Goal: Task Accomplishment & Management: Manage account settings

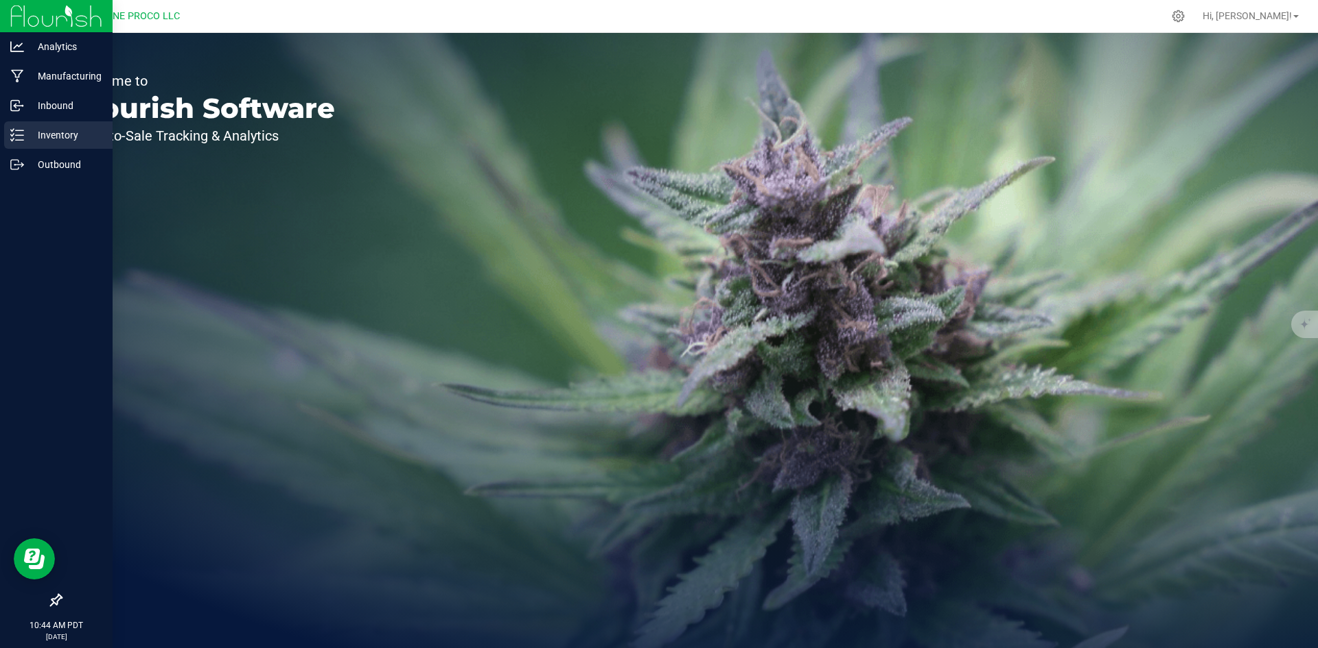
click at [27, 137] on p "Inventory" at bounding box center [65, 135] width 82 height 16
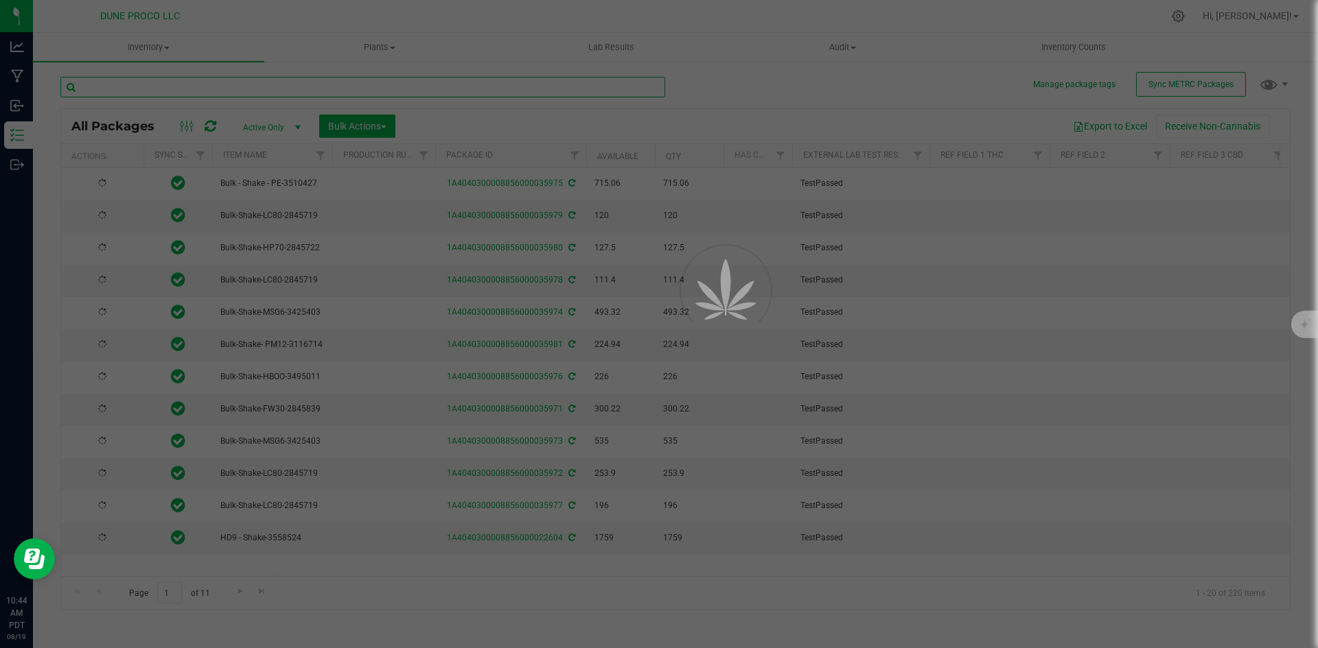
click at [279, 89] on input "text" at bounding box center [362, 87] width 605 height 21
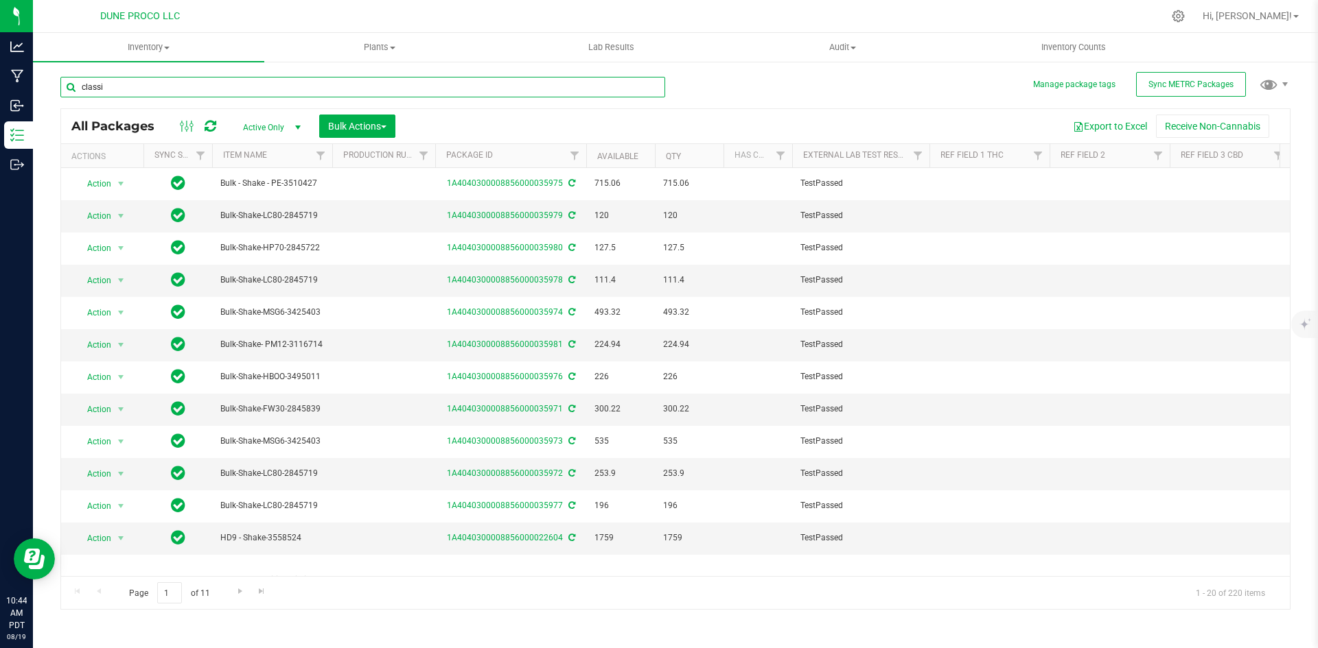
type input "classic"
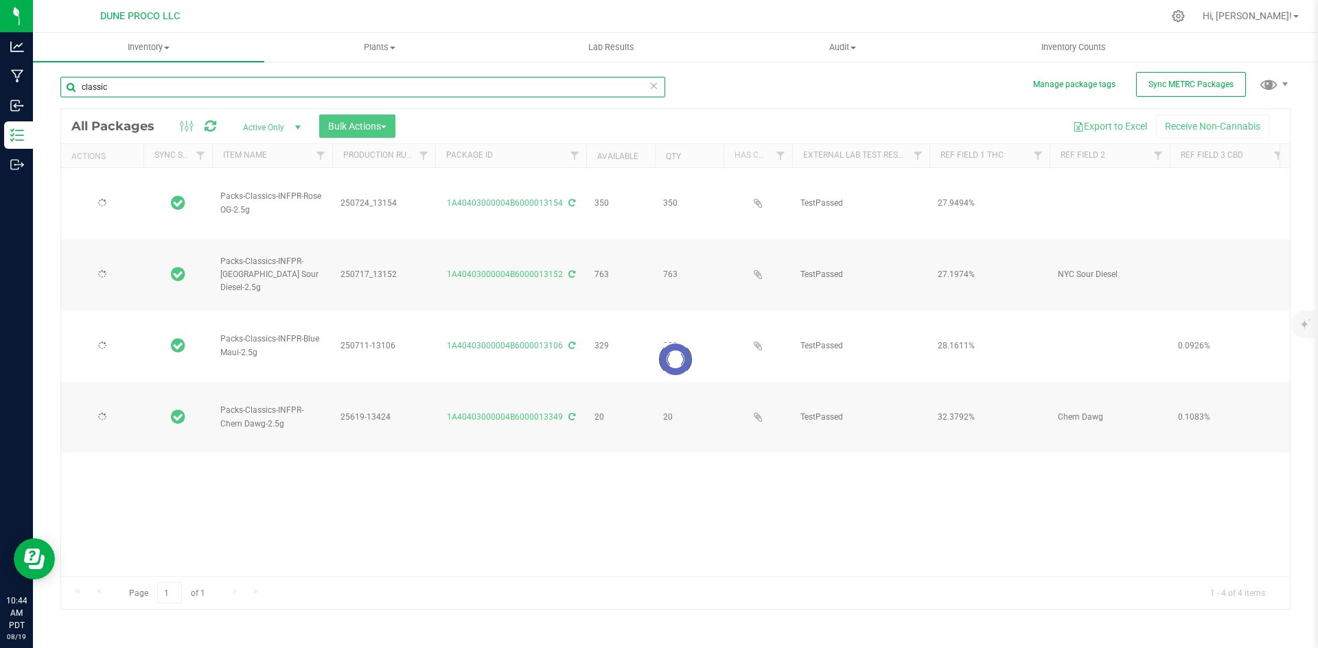
type input "[DATE]"
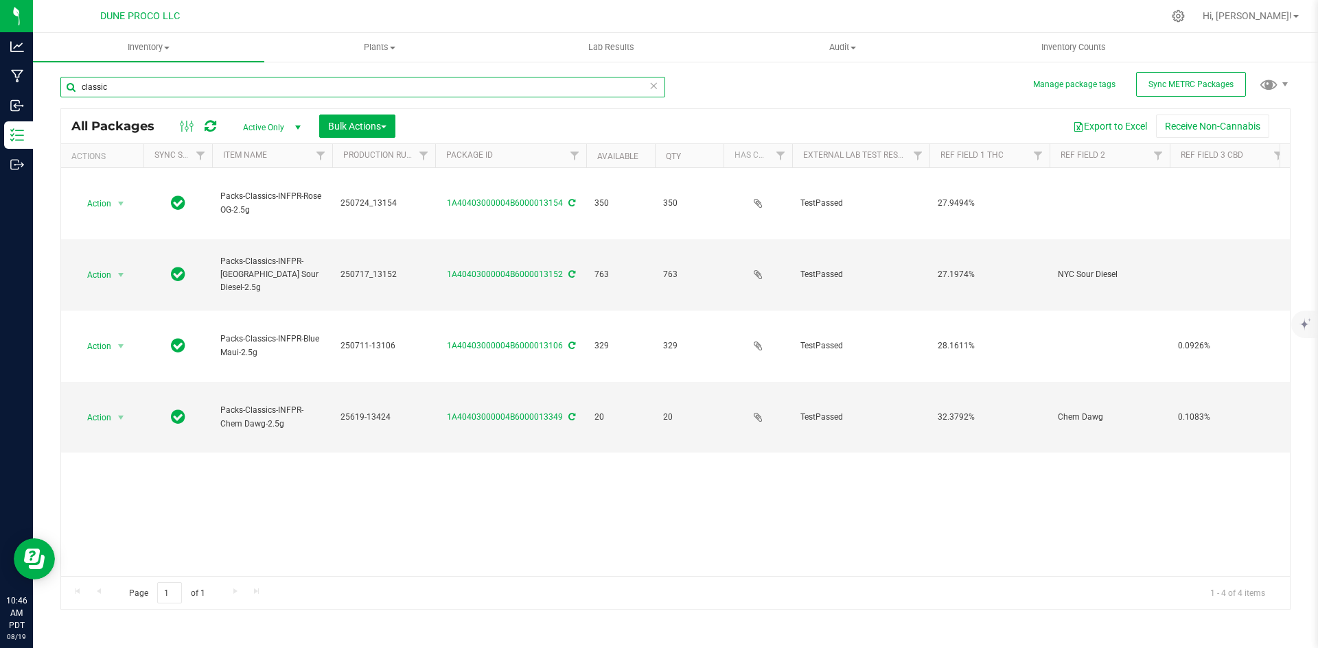
click at [115, 96] on input "classic" at bounding box center [362, 87] width 605 height 21
drag, startPoint x: 113, startPoint y: 91, endPoint x: 67, endPoint y: 89, distance: 45.4
click at [67, 89] on input "classic" at bounding box center [362, 87] width 605 height 21
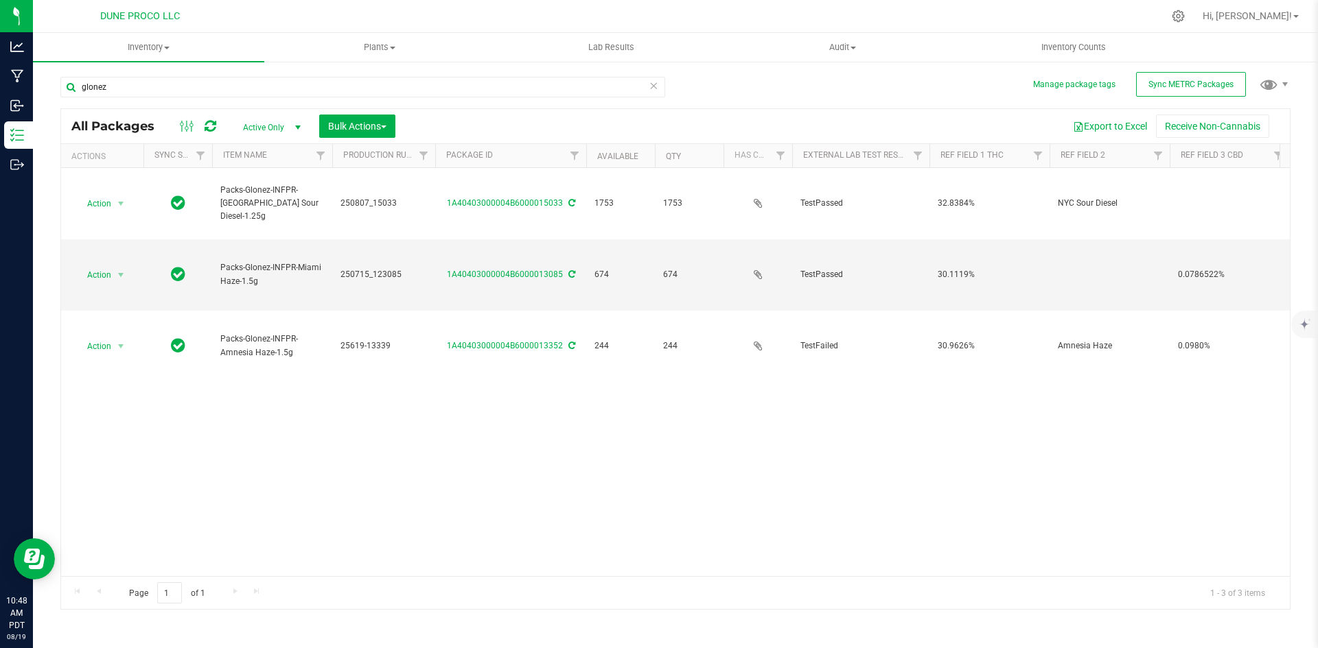
click at [164, 73] on div "glonez" at bounding box center [367, 87] width 615 height 44
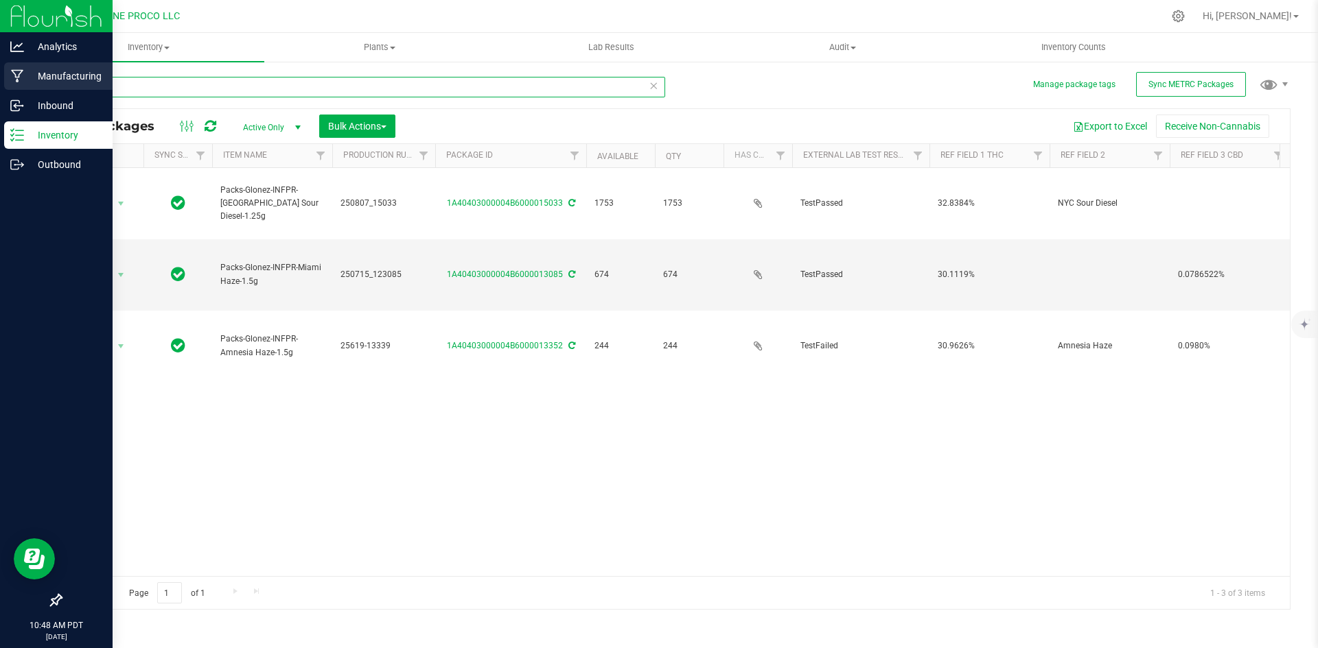
drag, startPoint x: 137, startPoint y: 84, endPoint x: 19, endPoint y: 79, distance: 117.4
click at [19, 79] on div "Analytics Manufacturing Inbound Inventory Outbound 10:48 AM PDT [DATE] 08/19 DU…" at bounding box center [659, 324] width 1318 height 648
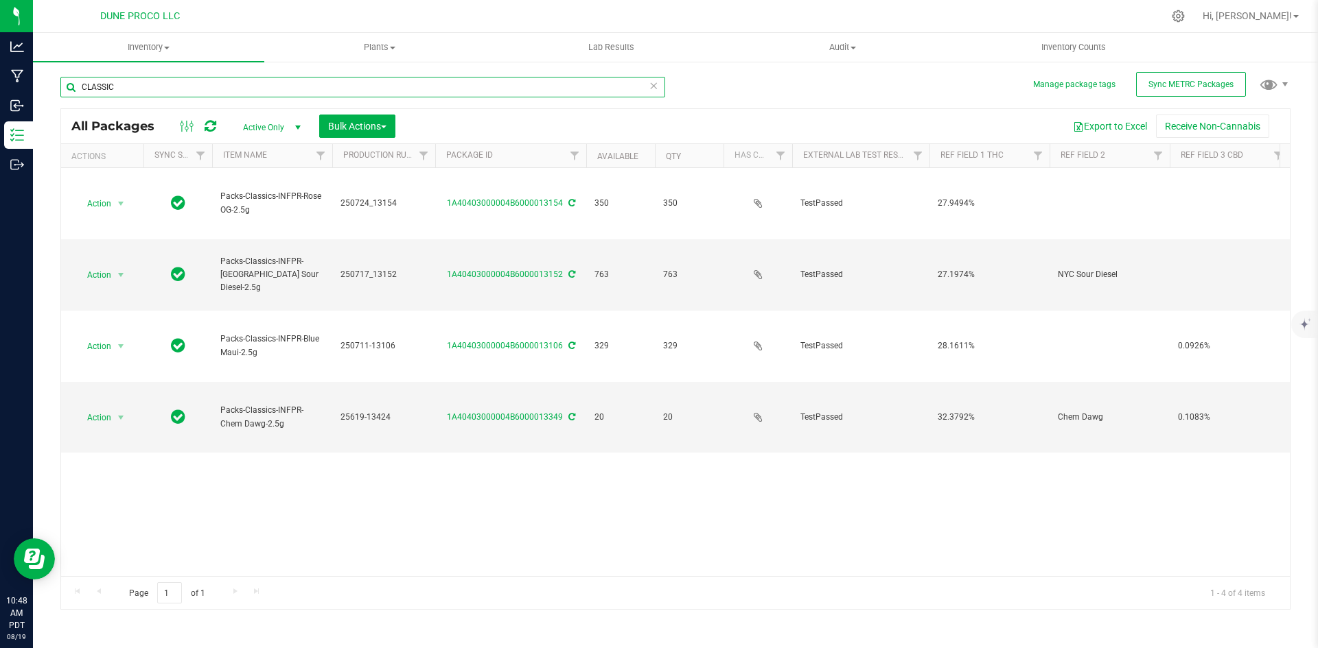
type input "CLASSIC"
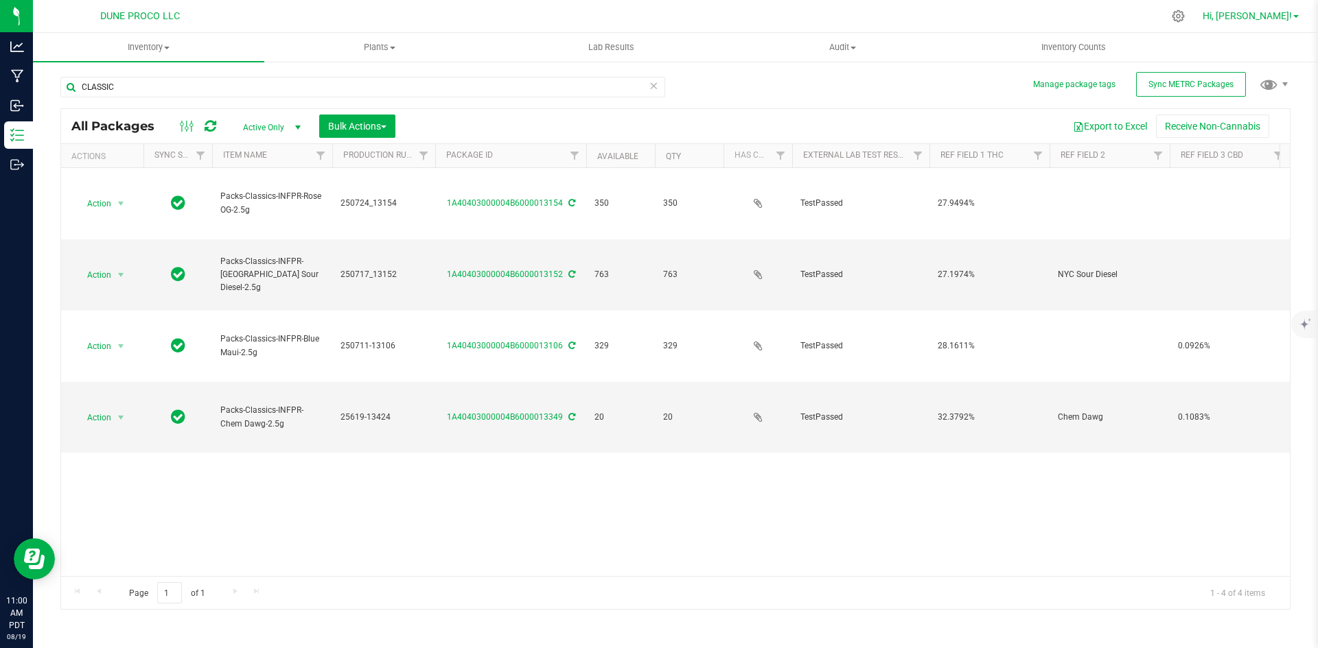
click at [1252, 16] on span "Hi, [PERSON_NAME]!" at bounding box center [1246, 15] width 89 height 11
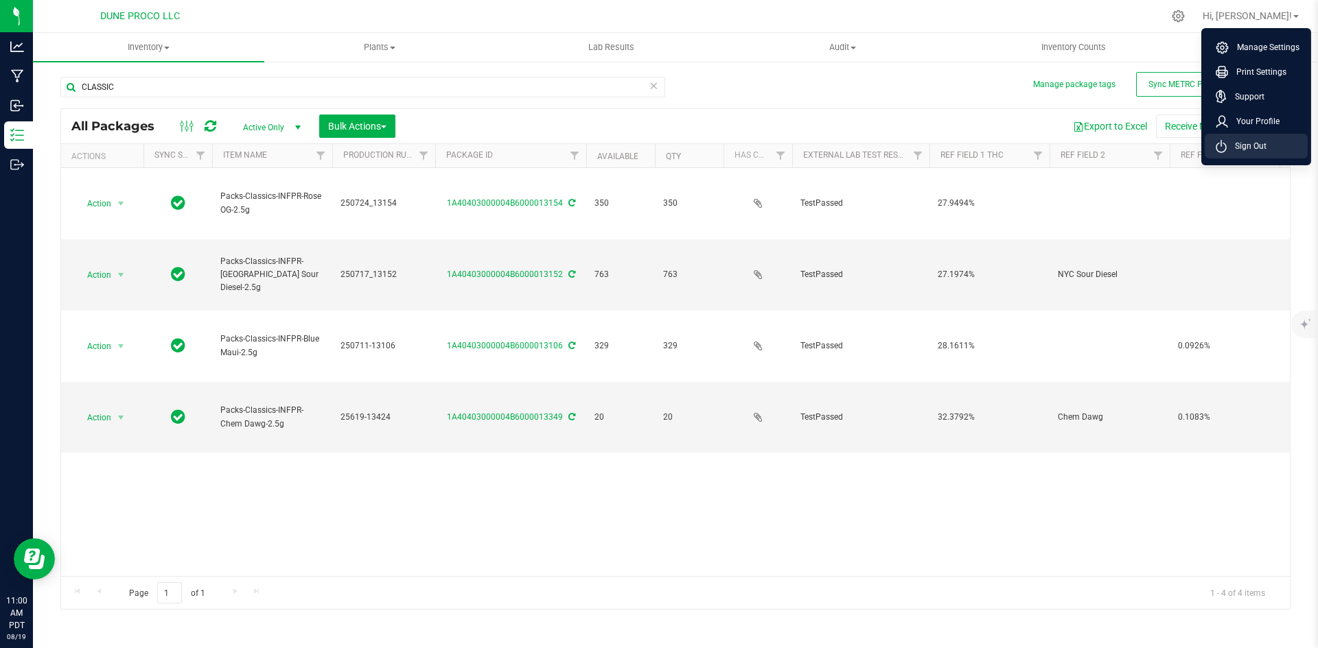
click at [1230, 145] on span "Sign Out" at bounding box center [1246, 146] width 40 height 14
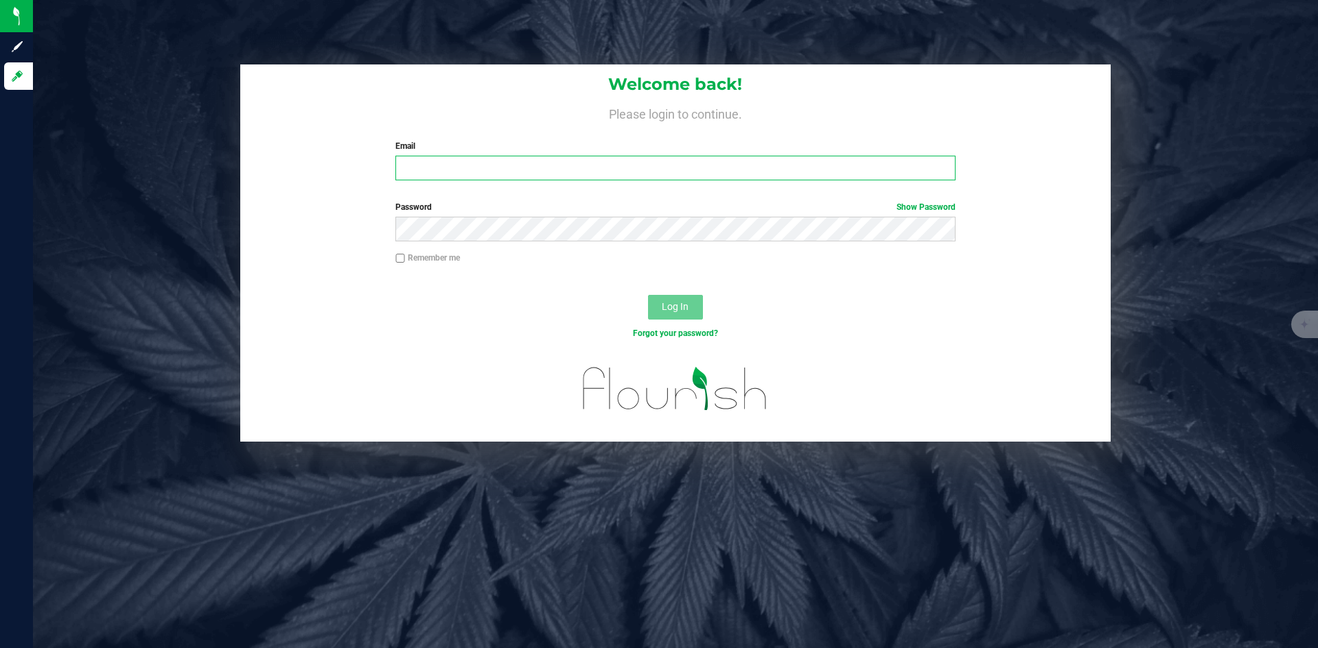
click at [558, 161] on input "Email" at bounding box center [674, 168] width 559 height 25
type input "[PERSON_NAME][EMAIL_ADDRESS][PERSON_NAME][DOMAIN_NAME]"
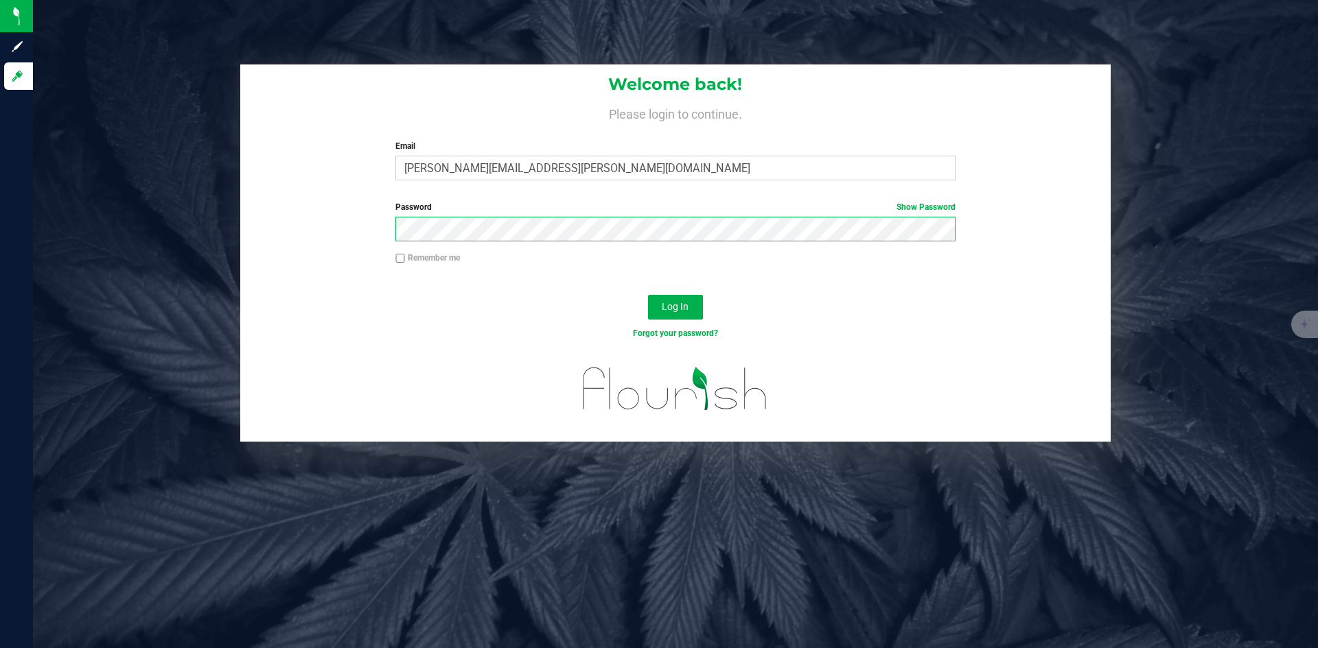
click at [648, 295] on button "Log In" at bounding box center [675, 307] width 55 height 25
